Goal: Check status

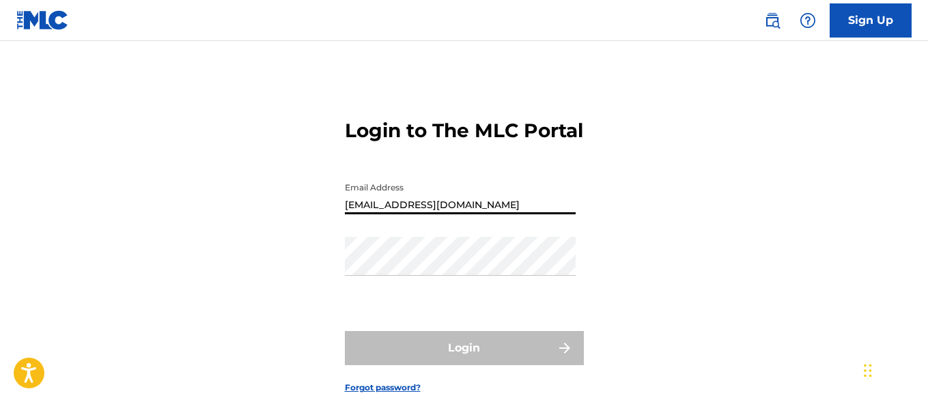
type input "[EMAIL_ADDRESS][DOMAIN_NAME]"
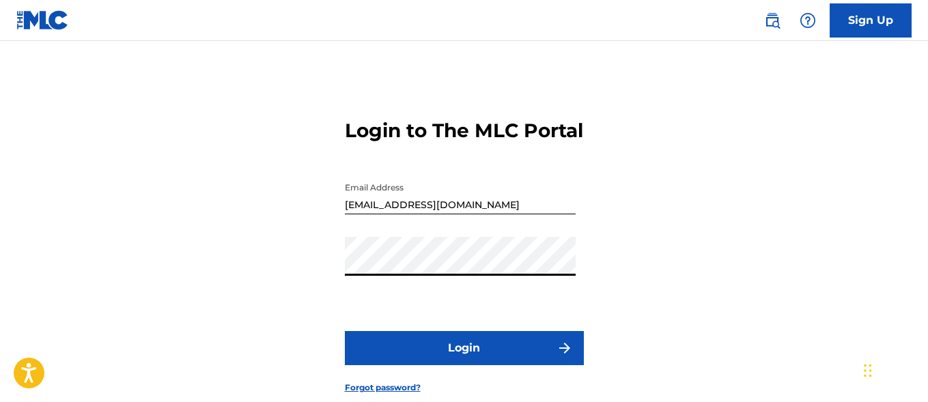
click at [464, 365] on button "Login" at bounding box center [464, 348] width 239 height 34
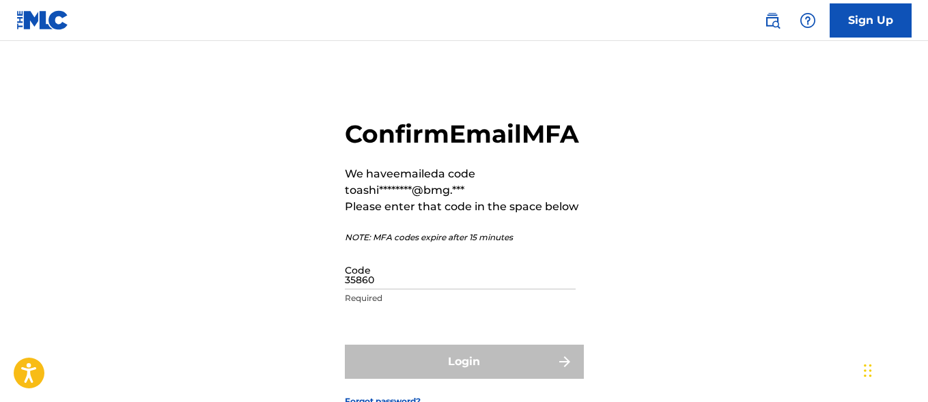
type input "358607"
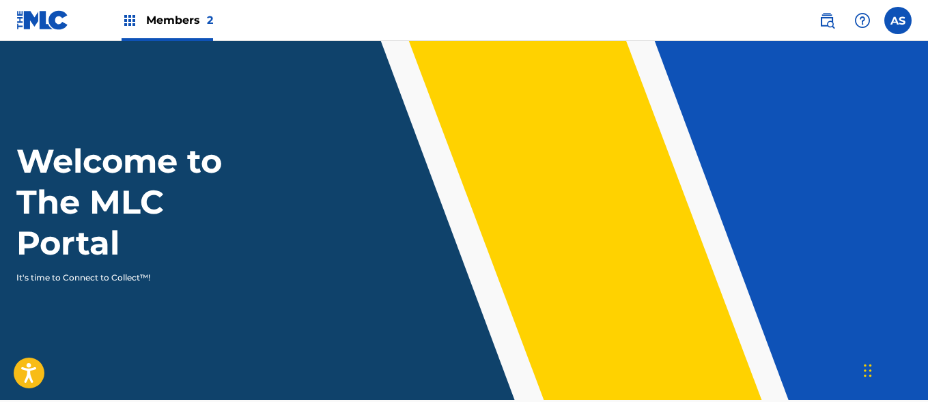
click at [130, 20] on img at bounding box center [130, 20] width 16 height 16
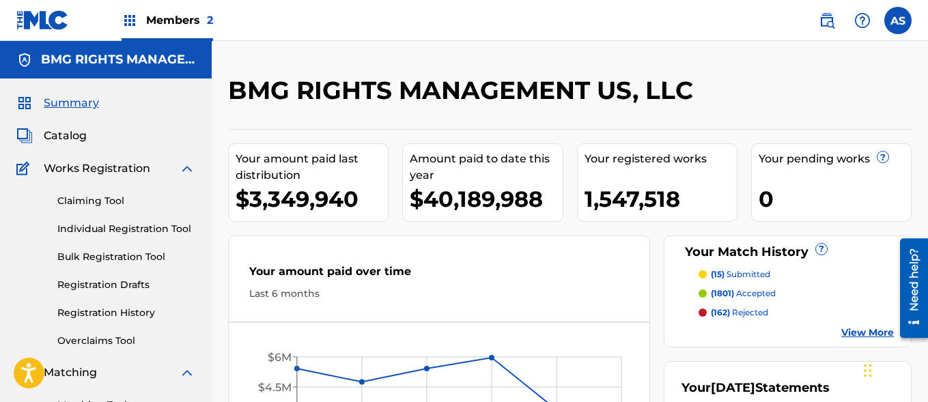
scroll to position [296, 0]
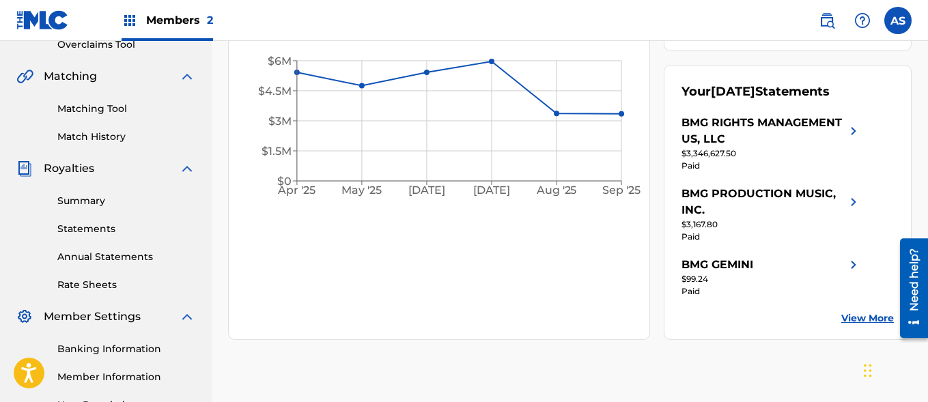
click at [126, 201] on link "Summary" at bounding box center [126, 201] width 138 height 14
